Goal: Task Accomplishment & Management: Manage account settings

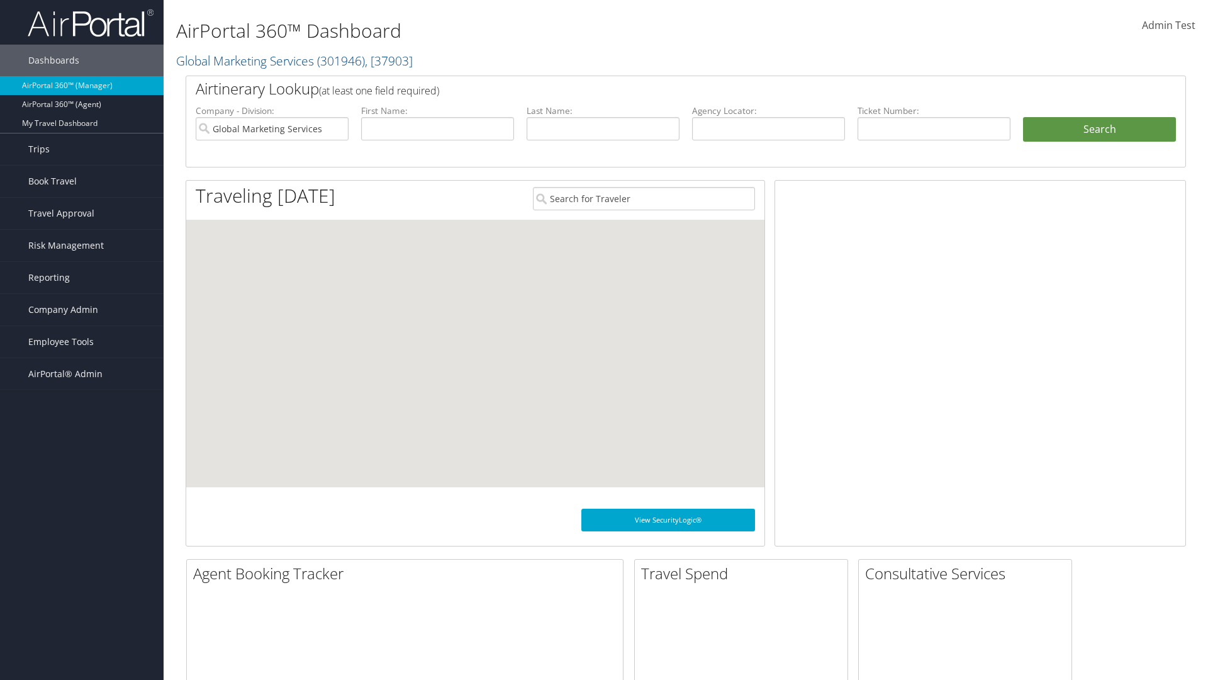
click at [82, 310] on span "Company Admin" at bounding box center [63, 309] width 70 height 31
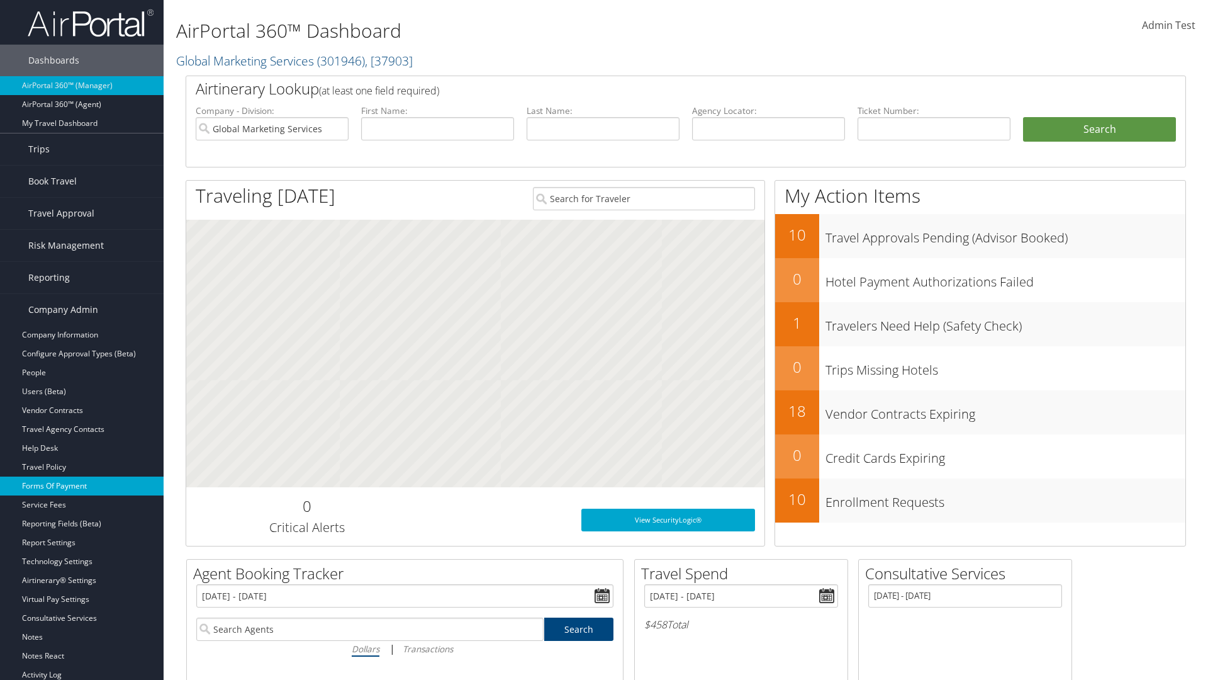
click at [82, 486] on link "Forms Of Payment" at bounding box center [82, 485] width 164 height 19
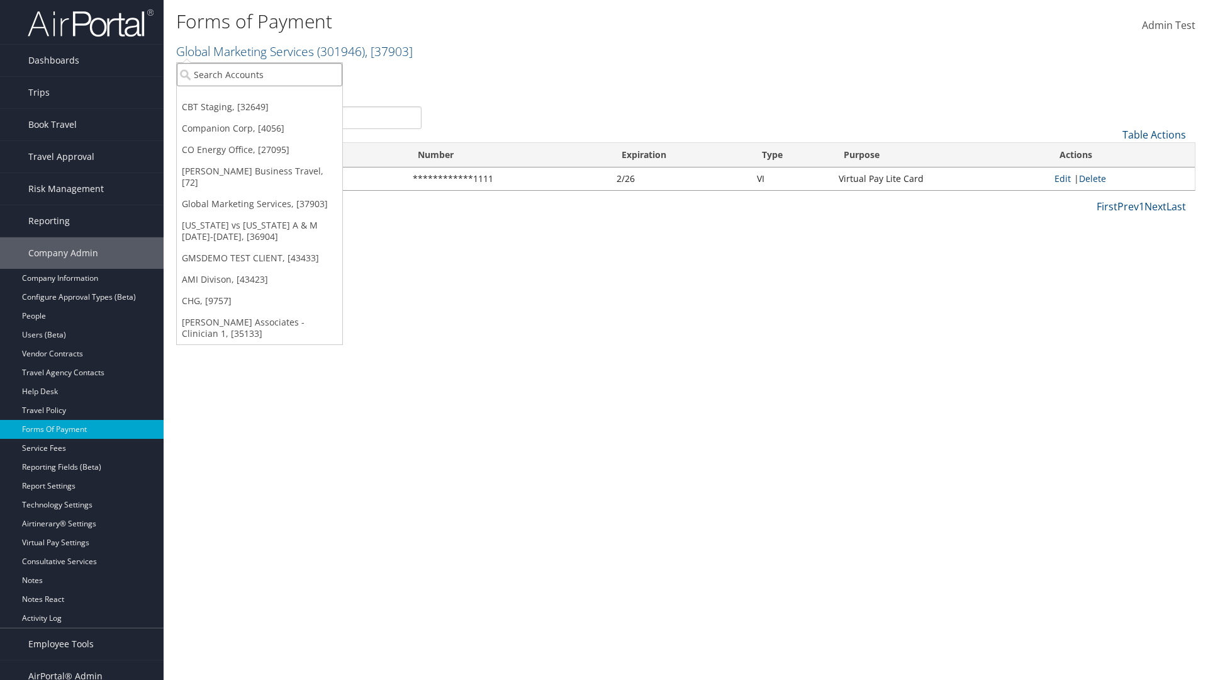
click at [259, 74] on input "search" at bounding box center [260, 74] width 166 height 23
type input "Global Marketing Services"
click at [271, 98] on div "Global Marketing Services (301946), [37903]" at bounding box center [271, 97] width 203 height 11
